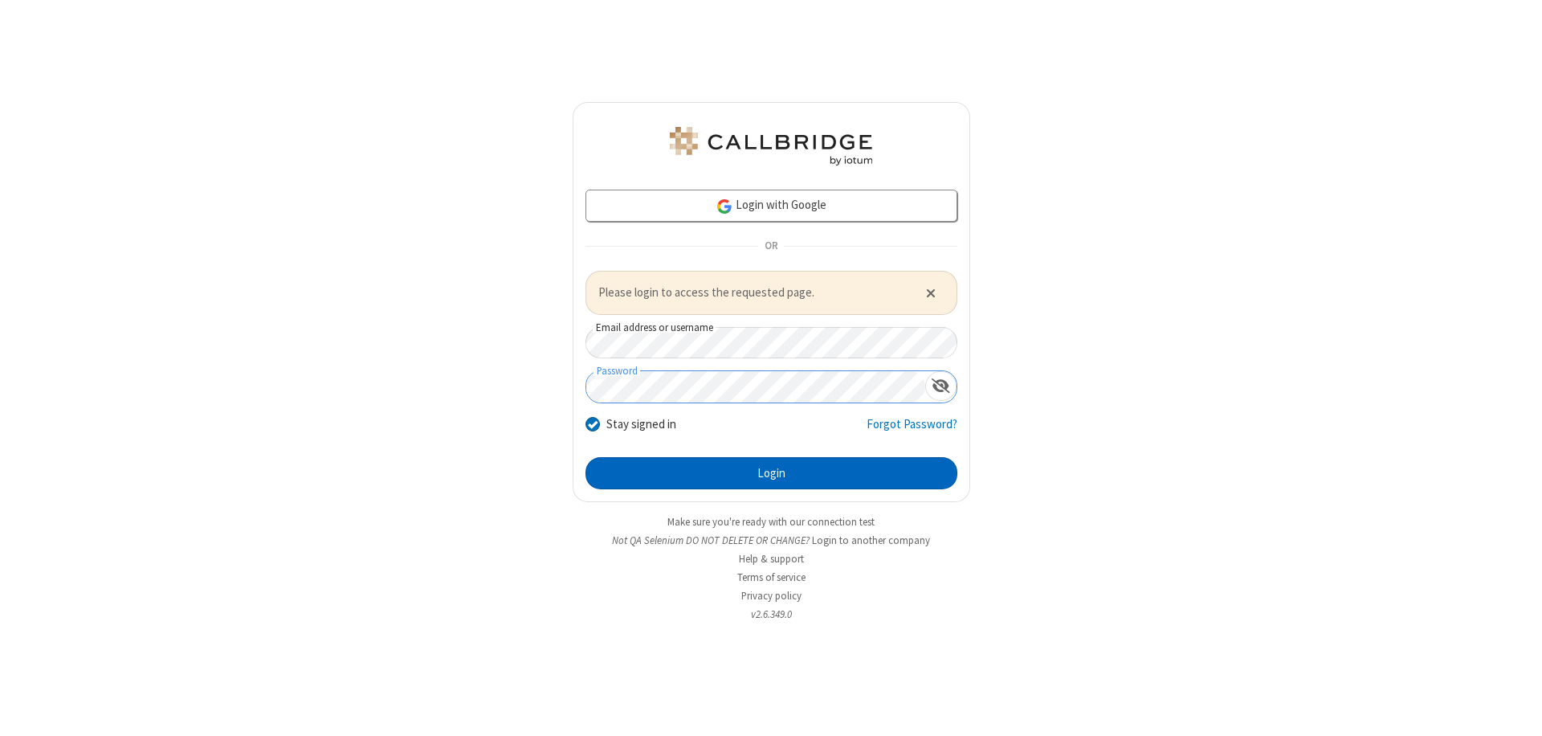
click at [771, 472] on button "Login" at bounding box center [772, 473] width 372 height 32
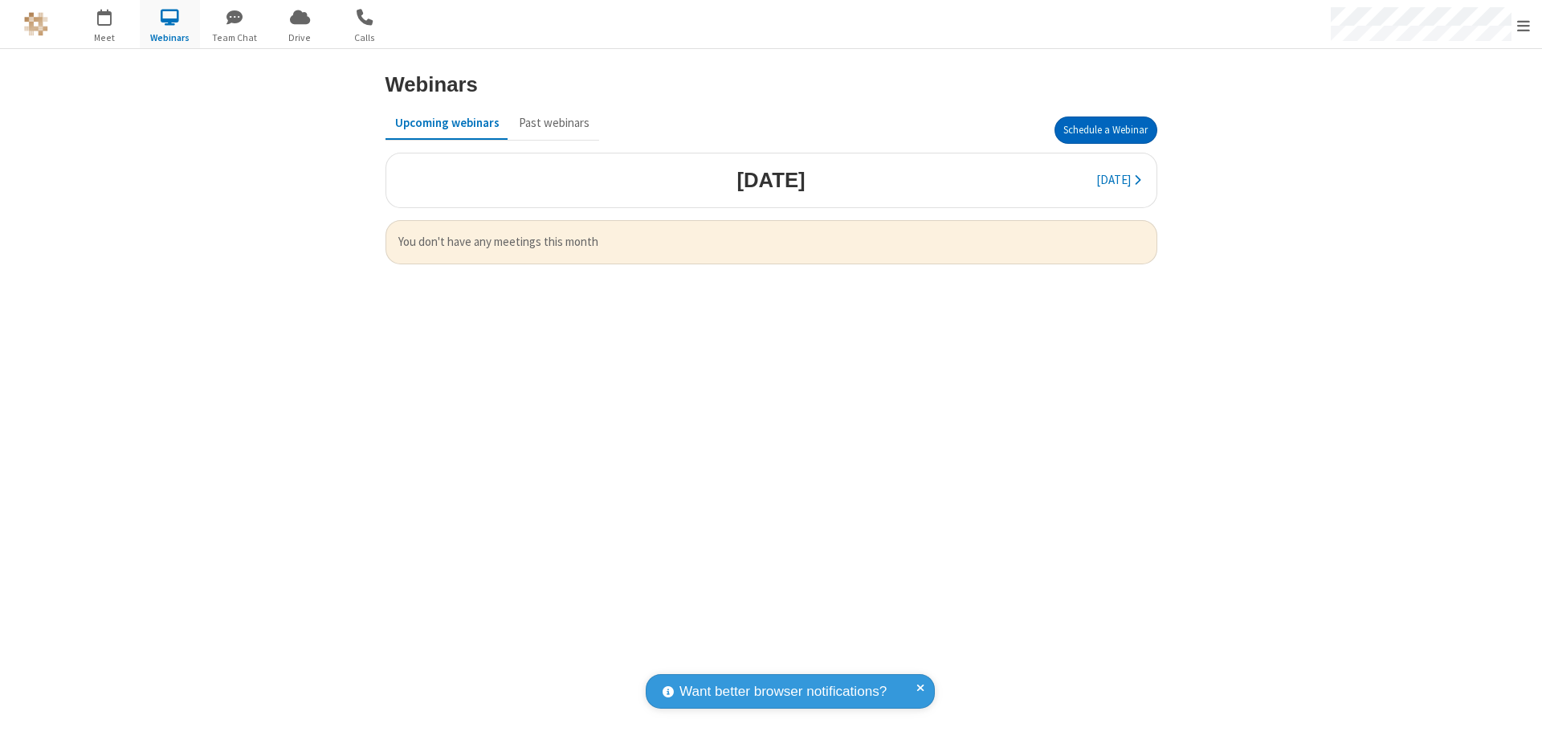
click at [1105, 130] on button "Schedule a Webinar" at bounding box center [1106, 129] width 103 height 27
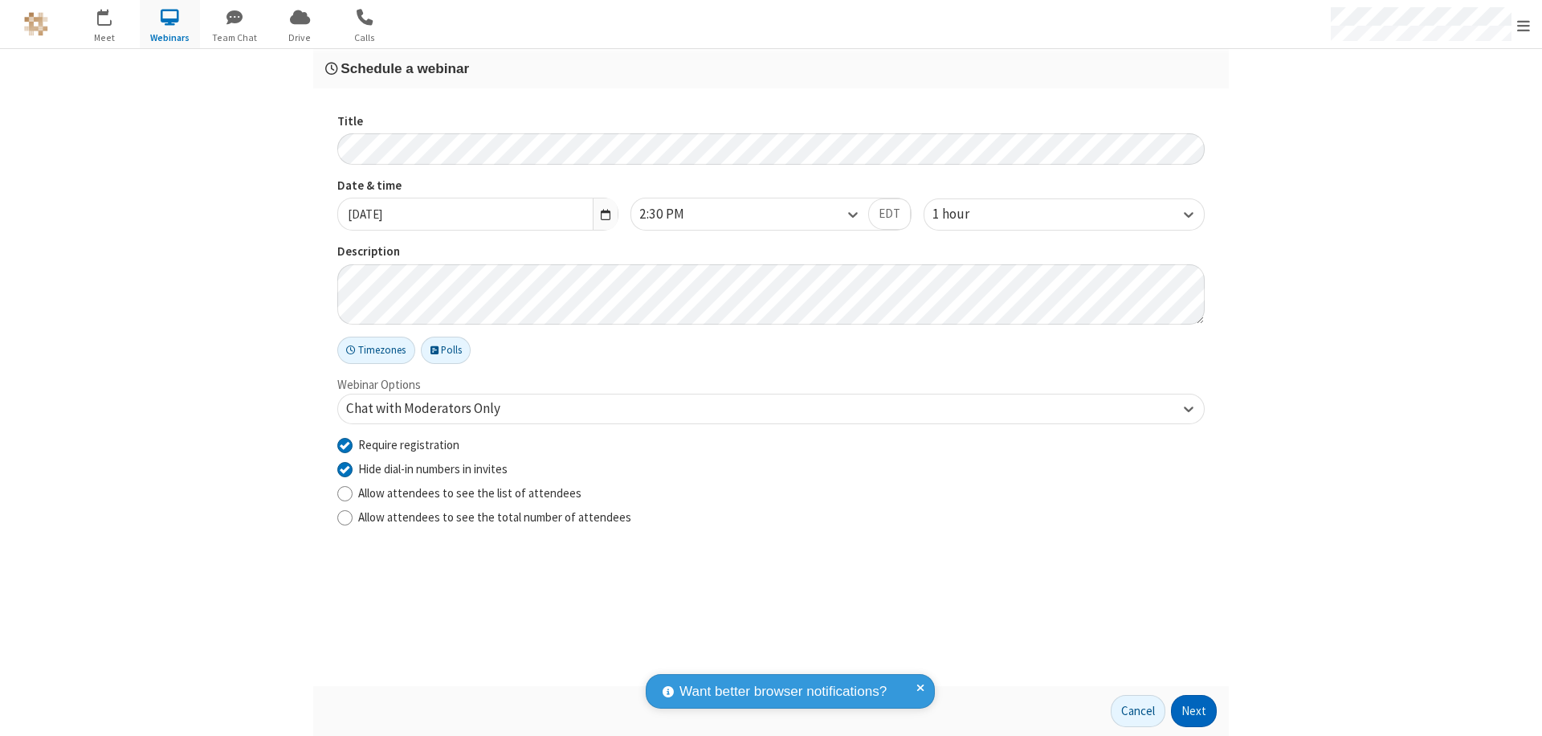
click at [1194, 711] on button "Next" at bounding box center [1194, 711] width 46 height 32
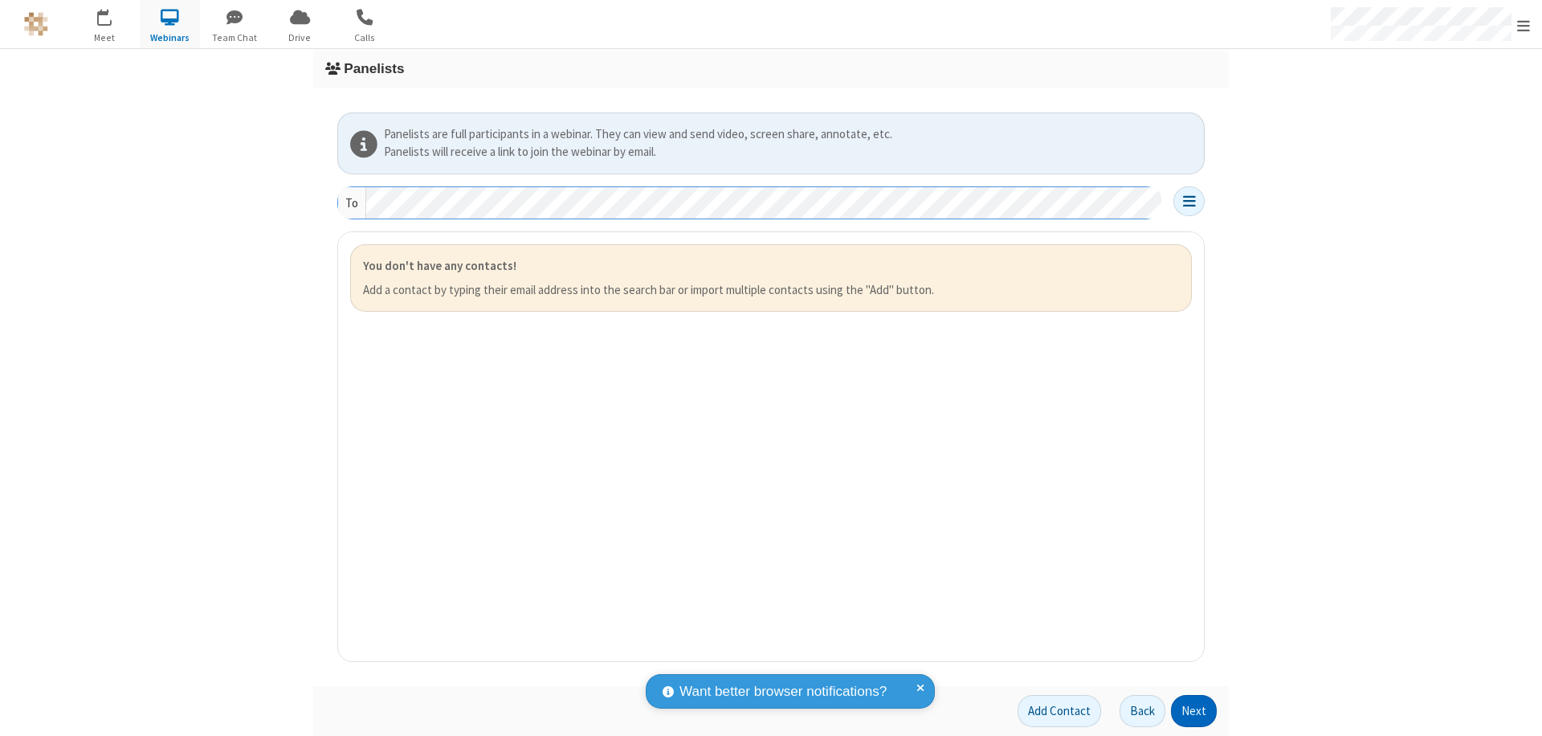
click at [1194, 711] on button "Next" at bounding box center [1194, 711] width 46 height 32
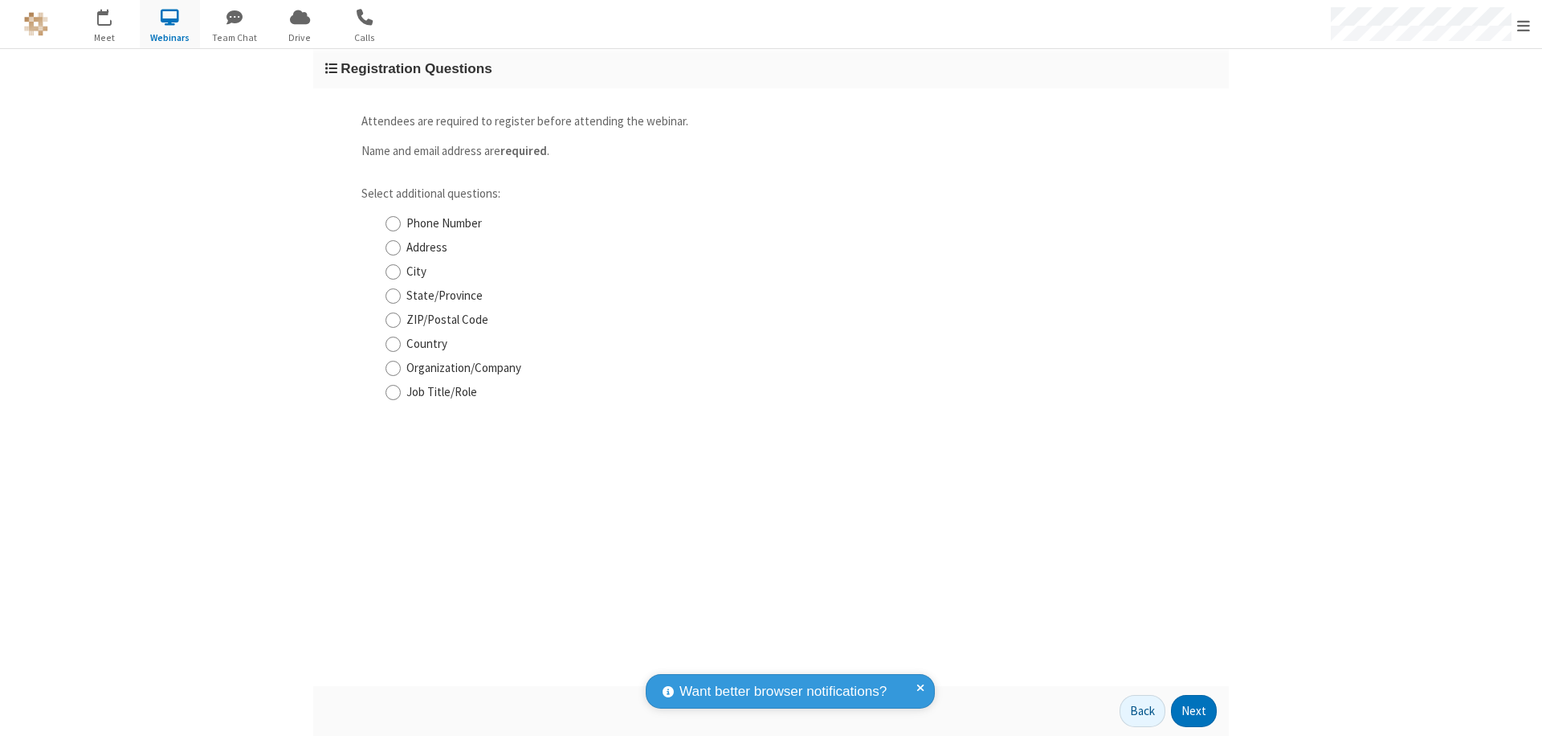
click at [393, 223] on input "Phone Number" at bounding box center [393, 223] width 15 height 17
checkbox input "true"
click at [1194, 711] on button "Next" at bounding box center [1194, 711] width 46 height 32
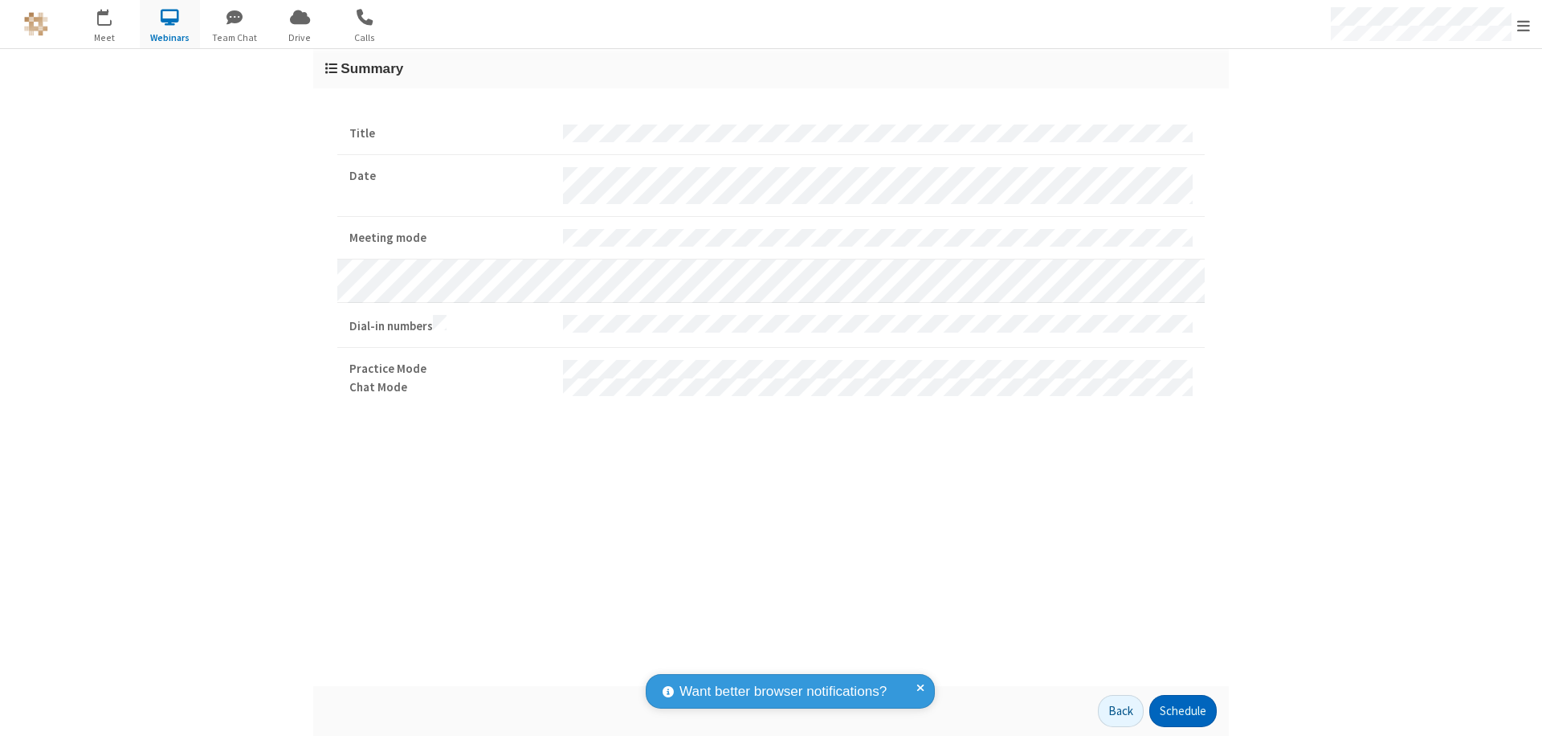
click at [1182, 711] on button "Schedule" at bounding box center [1182, 711] width 67 height 32
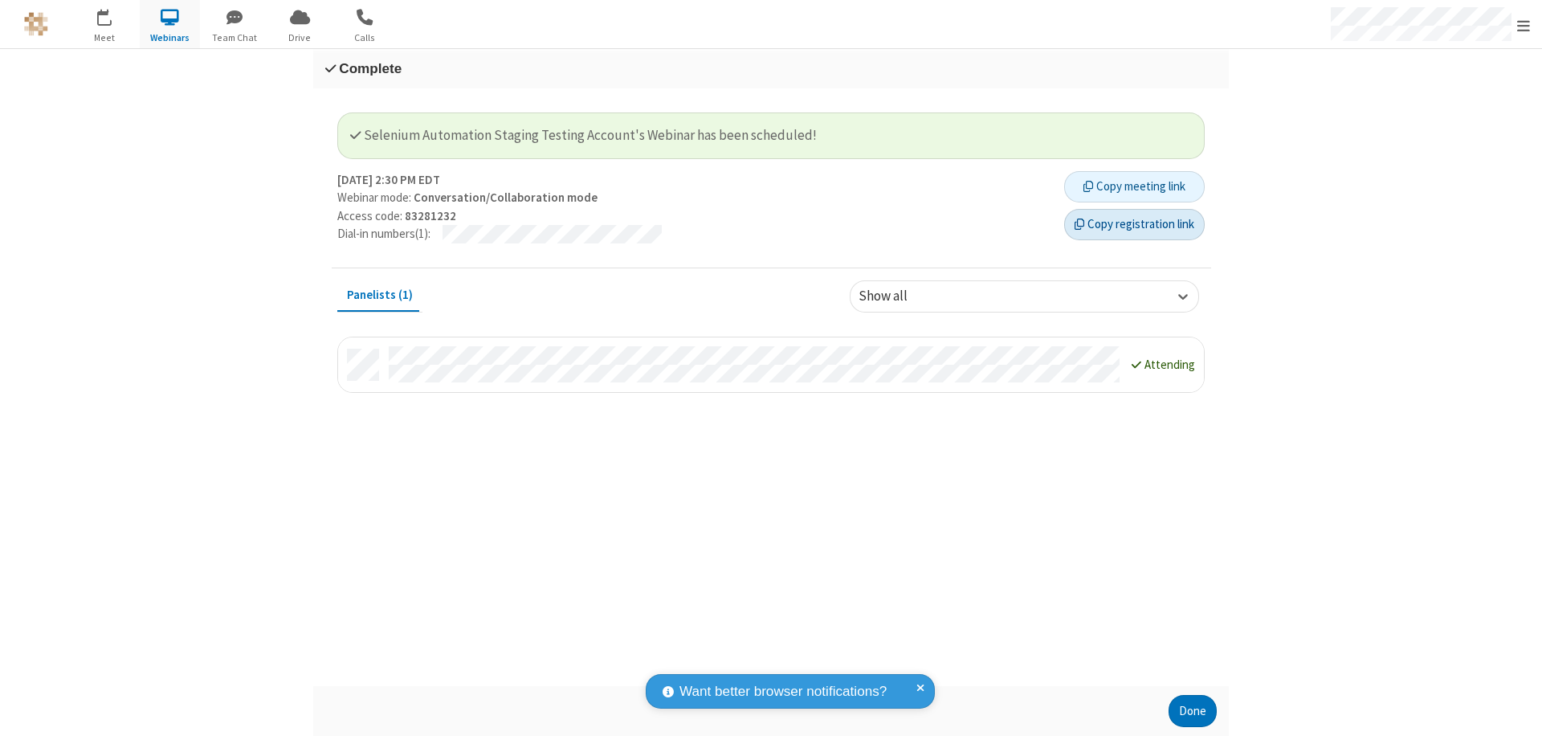
click at [1134, 224] on button "Copy registration link" at bounding box center [1134, 225] width 141 height 32
click at [1193, 711] on button "Done" at bounding box center [1193, 711] width 48 height 32
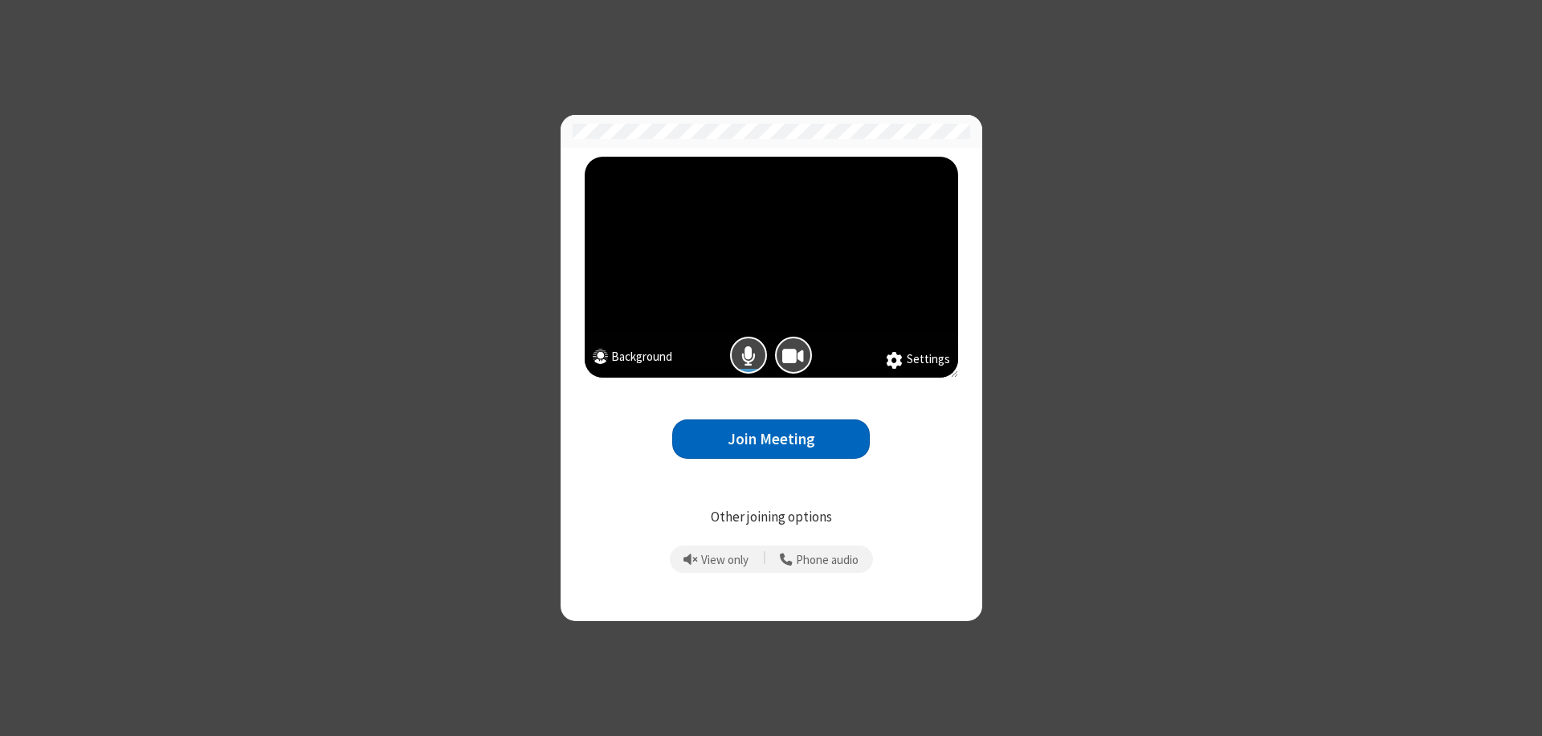
click at [771, 439] on button "Join Meeting" at bounding box center [771, 438] width 198 height 39
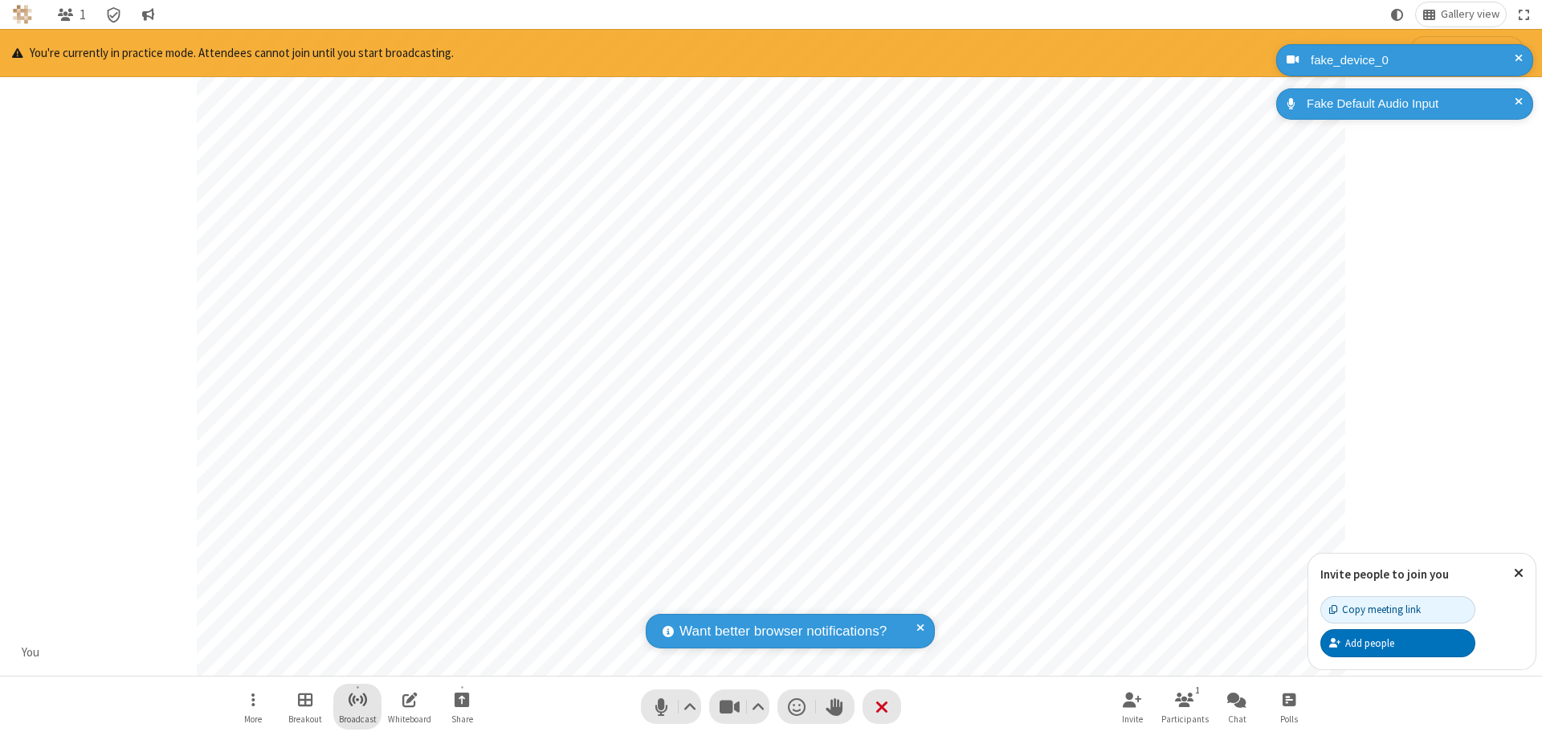
click at [357, 699] on span "Start broadcast" at bounding box center [358, 699] width 20 height 20
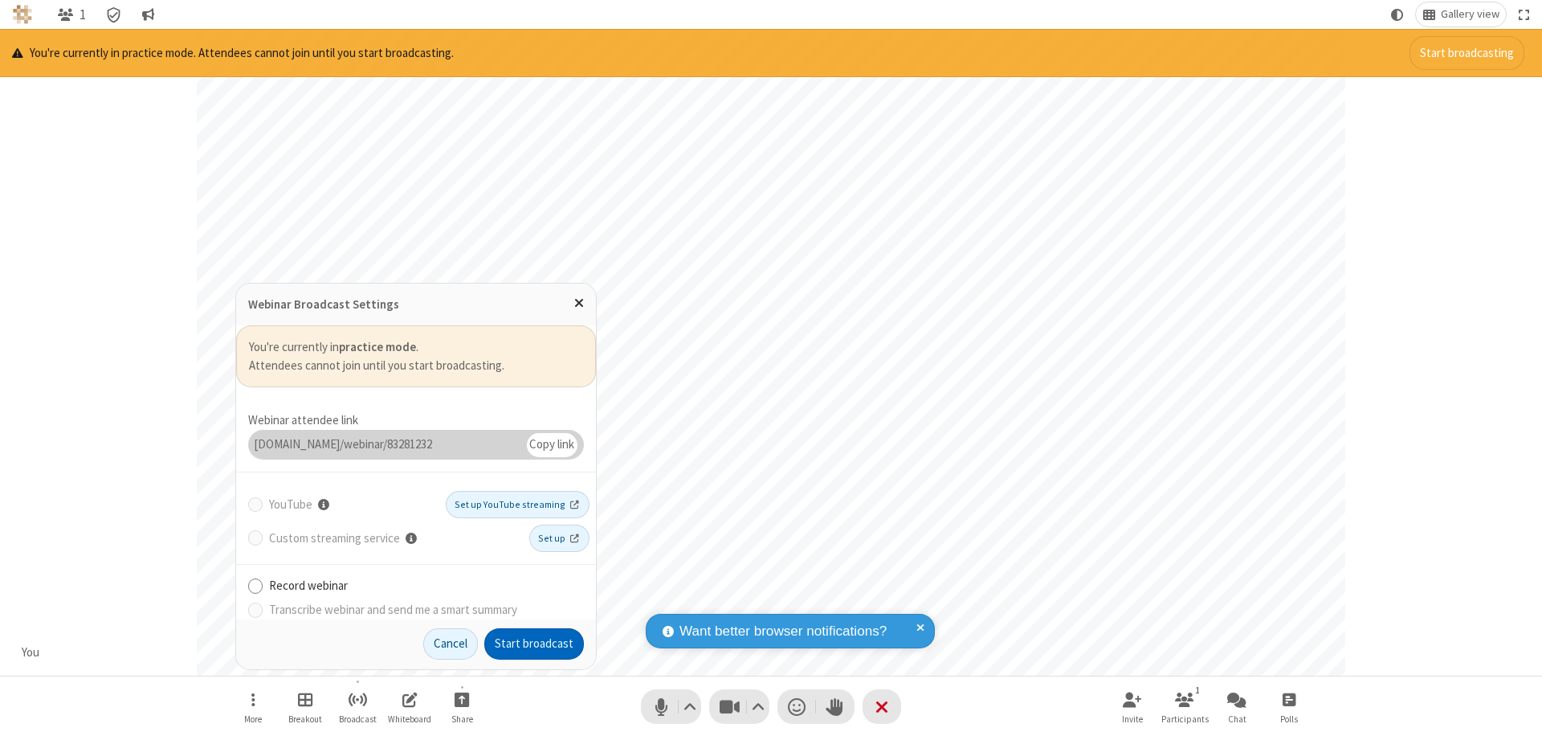
click at [534, 643] on button "Start broadcast" at bounding box center [534, 644] width 100 height 32
